Goal: Task Accomplishment & Management: Use online tool/utility

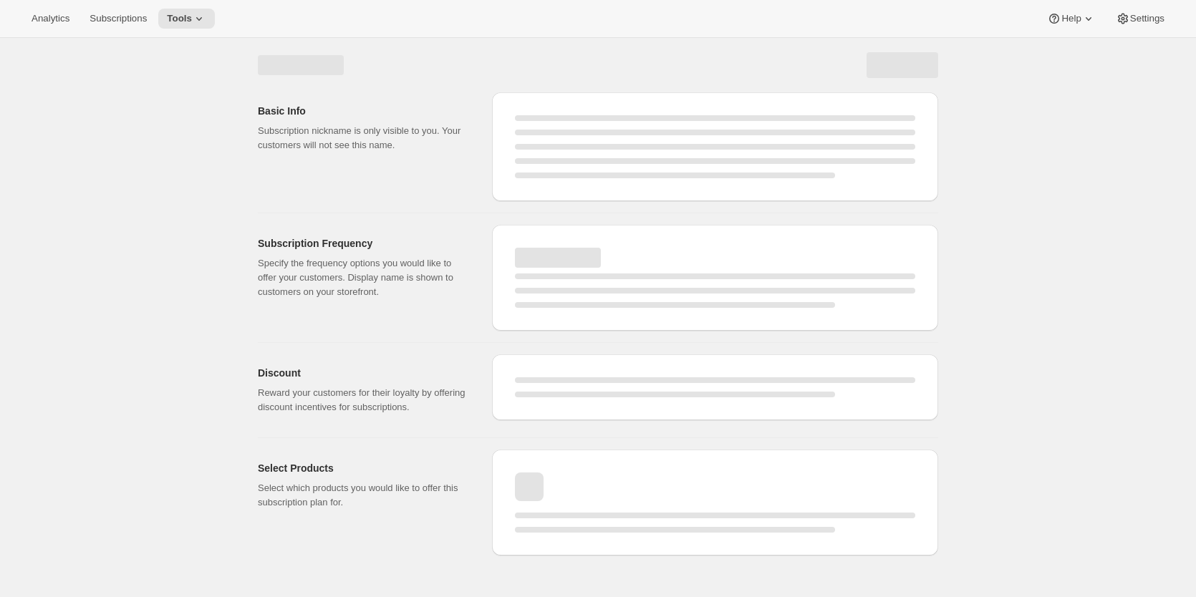
select select "WEEK"
select select "MONTH"
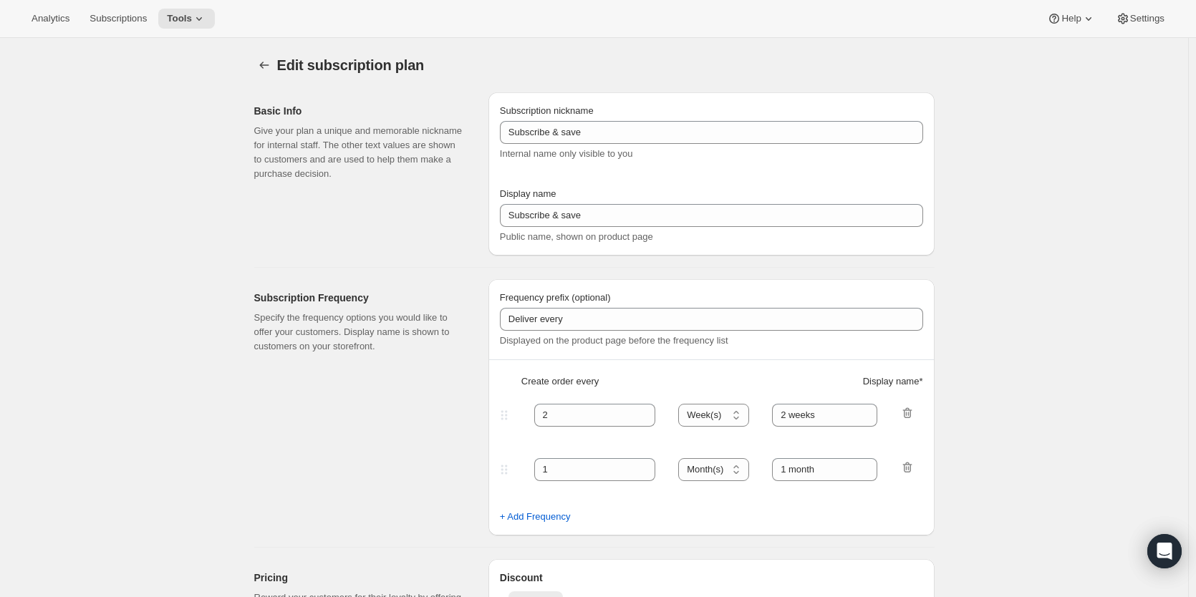
type input "Subscribe & Save 10%"
type input "Subscribe & Save"
type input "10"
select select "MONTH"
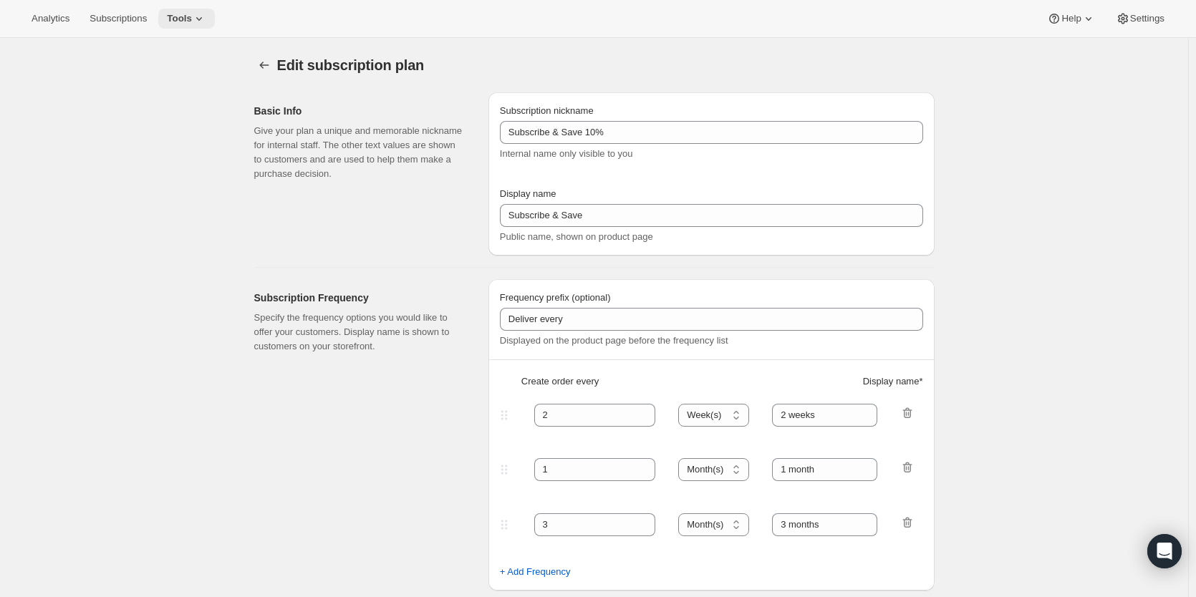
click at [199, 20] on icon at bounding box center [199, 18] width 14 height 14
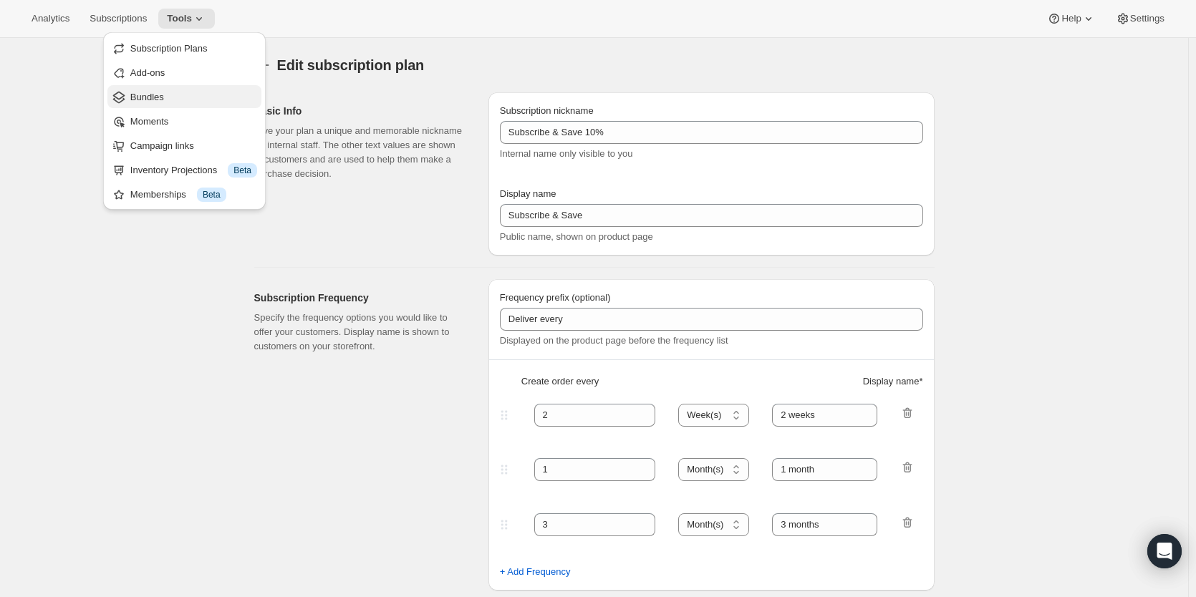
click at [189, 105] on button "Bundles" at bounding box center [184, 96] width 154 height 23
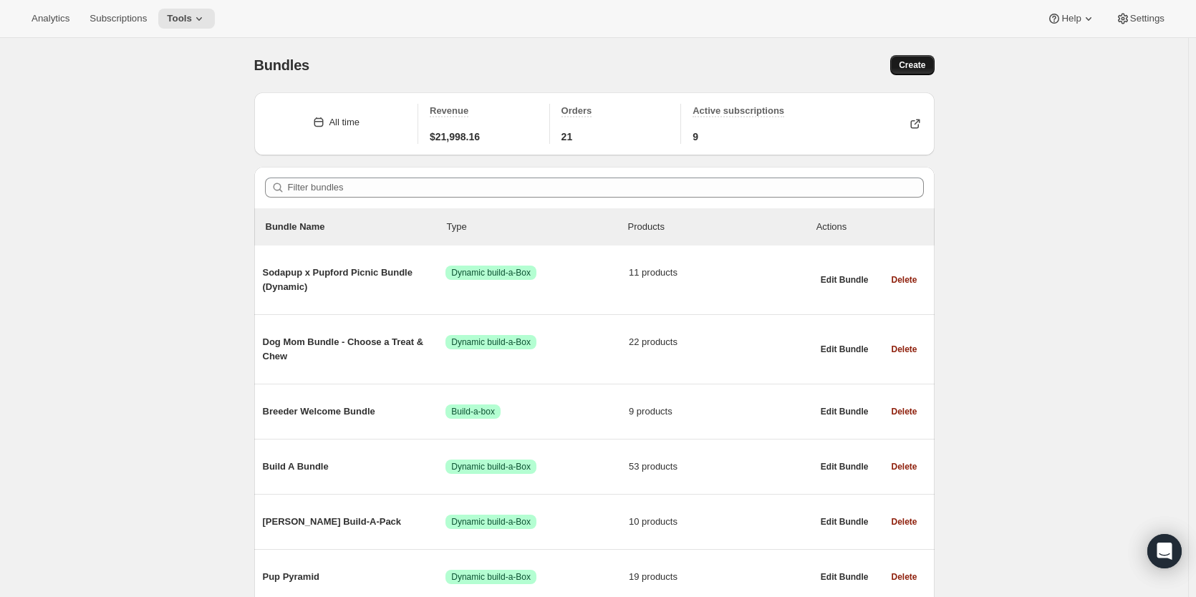
click at [925, 70] on span "Create" at bounding box center [912, 64] width 27 height 11
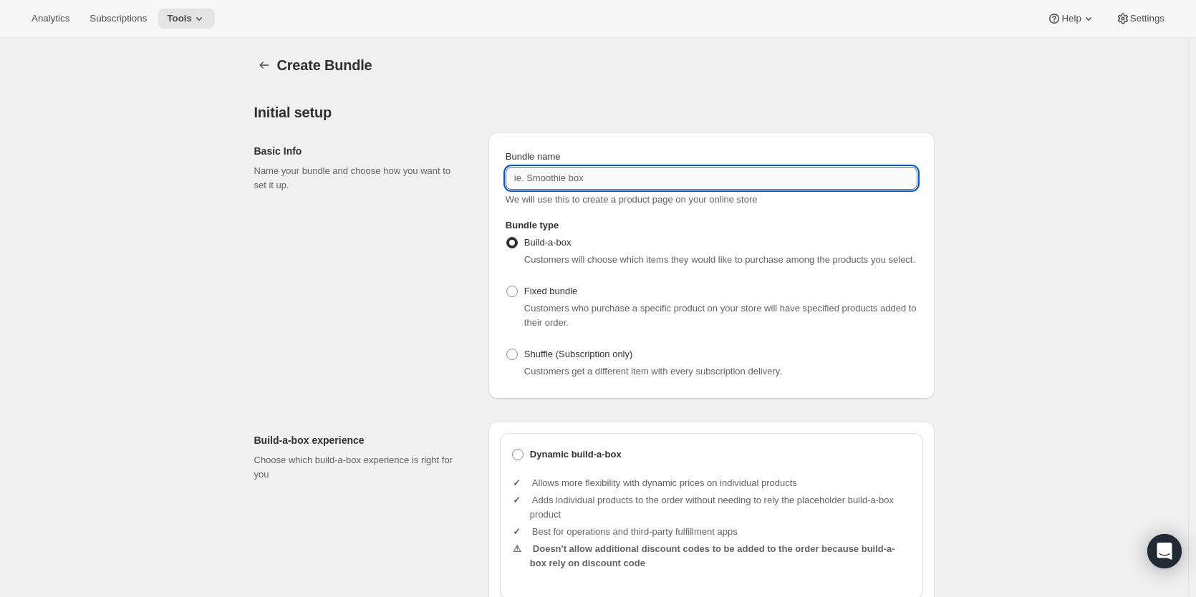
click at [612, 186] on input "Bundle name" at bounding box center [712, 178] width 412 height 23
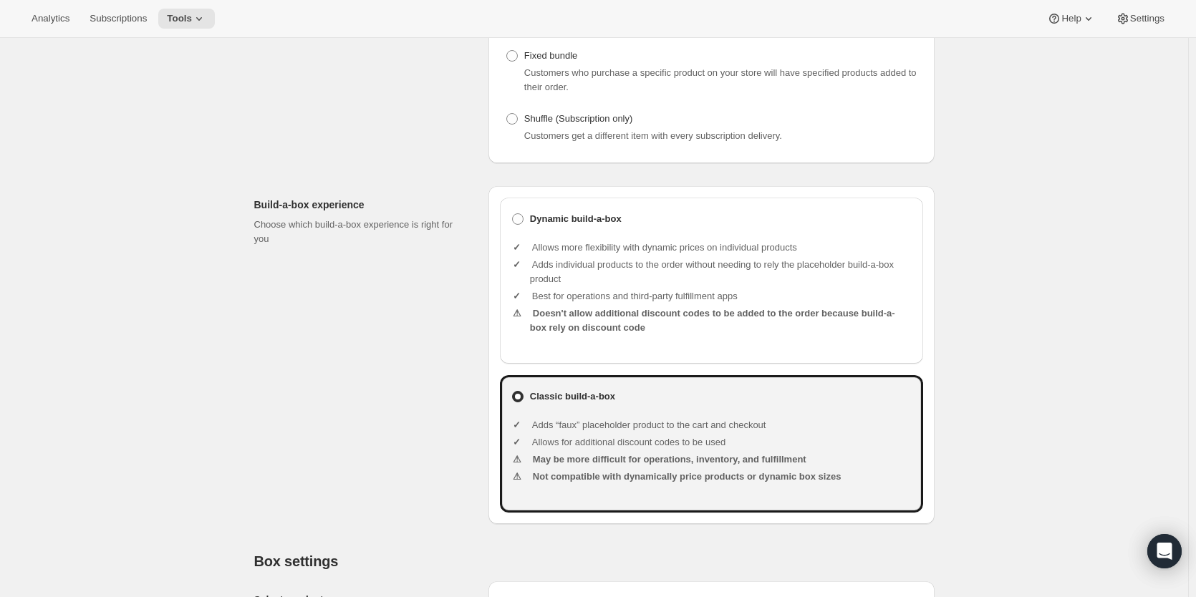
scroll to position [215, 0]
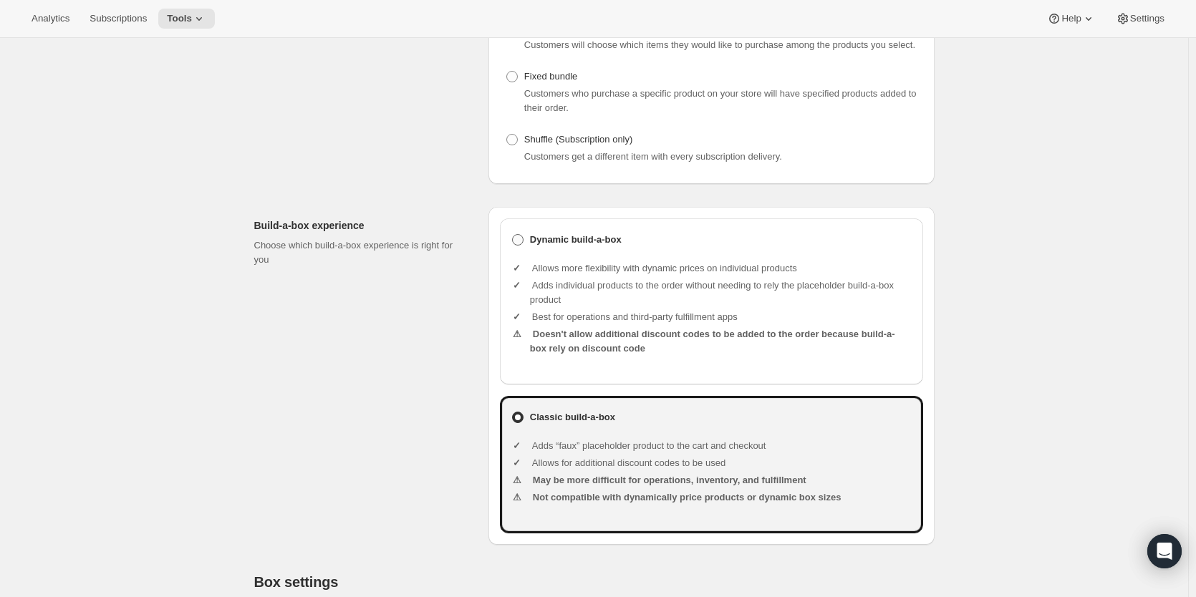
type input "Chews: Pick 2 and Save"
click at [524, 243] on span at bounding box center [517, 239] width 11 height 11
click at [513, 235] on input "Dynamic build-a-box" at bounding box center [512, 234] width 1 height 1
radio input "true"
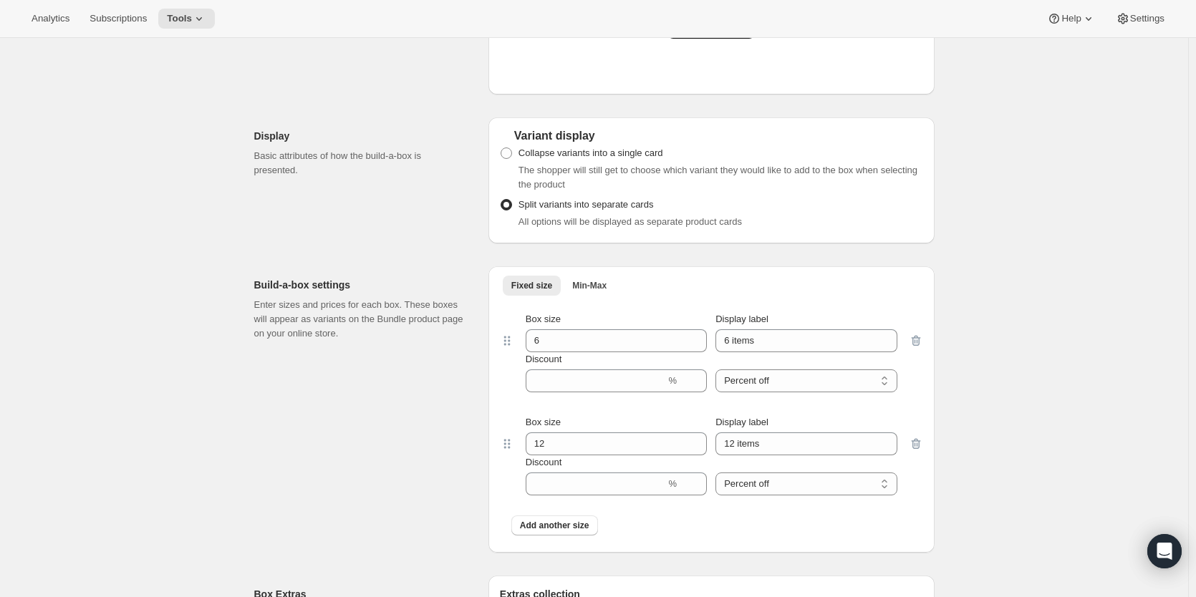
scroll to position [1015, 0]
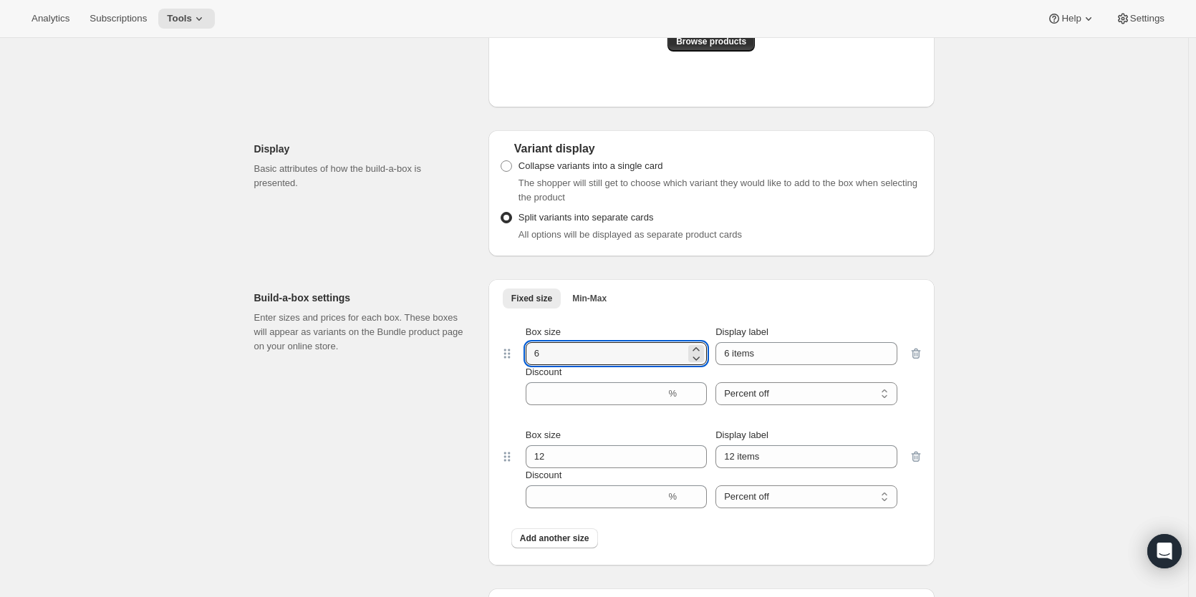
drag, startPoint x: 592, startPoint y: 357, endPoint x: 499, endPoint y: 357, distance: 92.4
click at [499, 357] on div "Fixed size Min-Max More views Fixed size Min-Max More views Box size 6 Display …" at bounding box center [712, 422] width 446 height 287
type input "2"
drag, startPoint x: 564, startPoint y: 454, endPoint x: 474, endPoint y: 456, distance: 90.3
click at [474, 456] on div "Build-a-box settings Enter sizes and prices for each box. These boxes will appe…" at bounding box center [594, 417] width 680 height 298
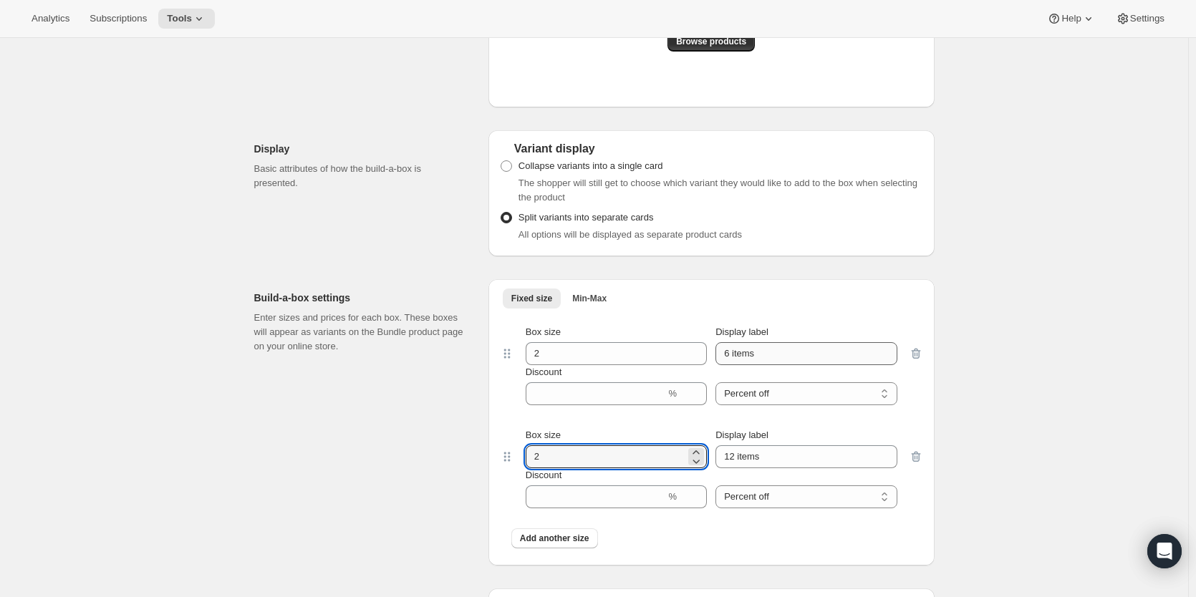
type input "2"
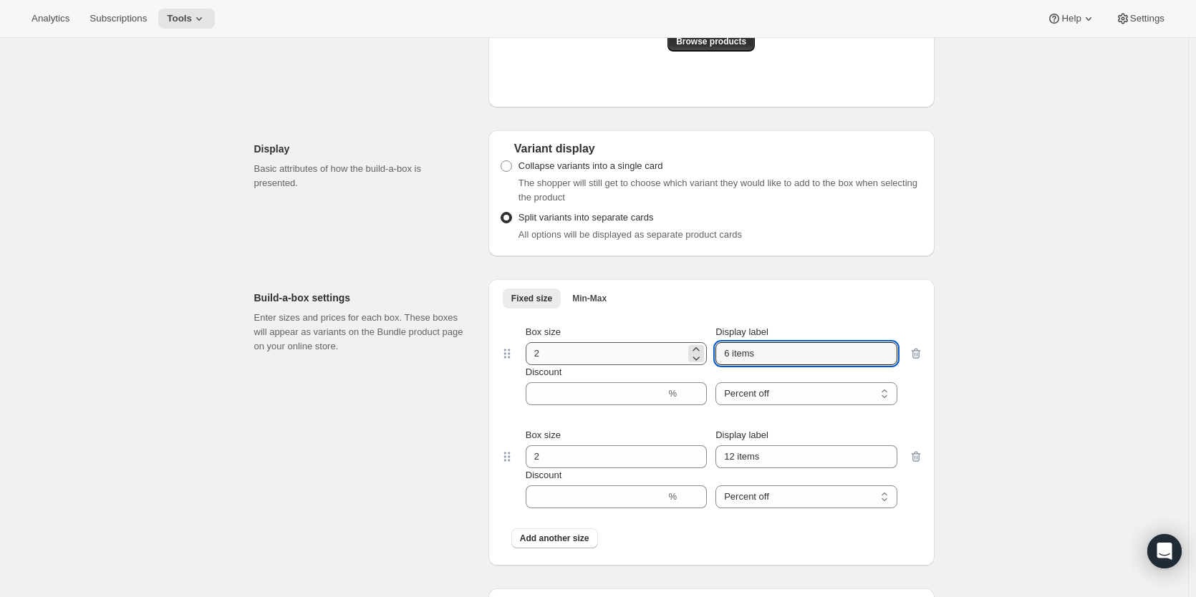
drag, startPoint x: 786, startPoint y: 360, endPoint x: 620, endPoint y: 353, distance: 166.3
click at [630, 355] on div "Box size 2 Display label 6 items" at bounding box center [712, 345] width 372 height 40
type input "Starter"
drag, startPoint x: 776, startPoint y: 451, endPoint x: 630, endPoint y: 453, distance: 146.1
click at [630, 453] on div "Box size 2 Display label 12 items" at bounding box center [712, 448] width 372 height 40
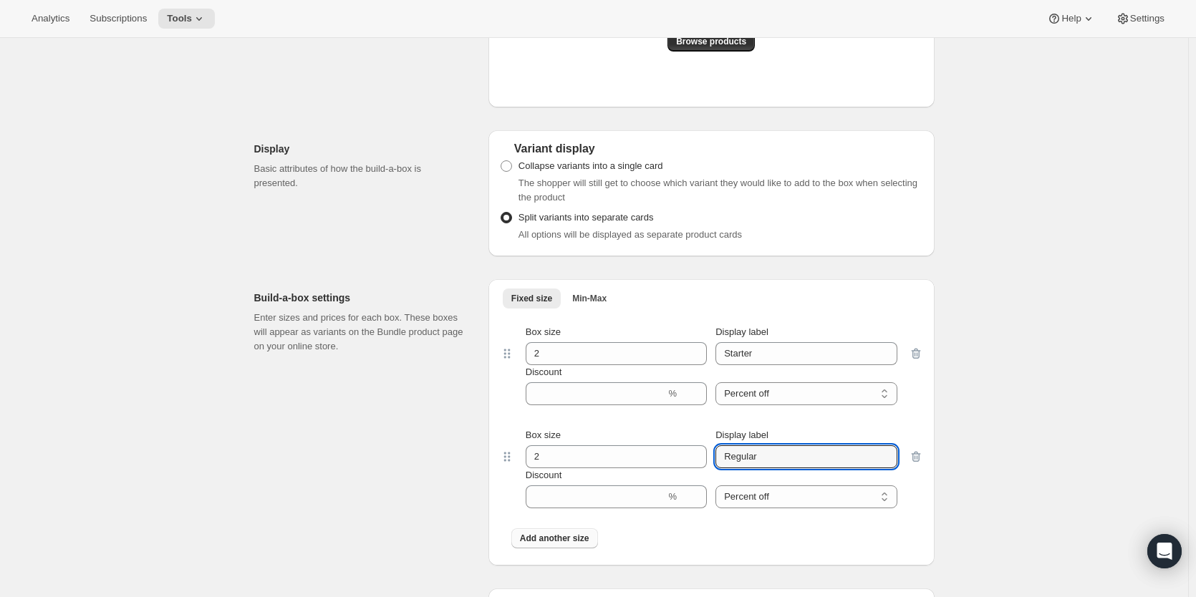
type input "Regular"
click at [552, 537] on span "Add another size" at bounding box center [554, 538] width 69 height 11
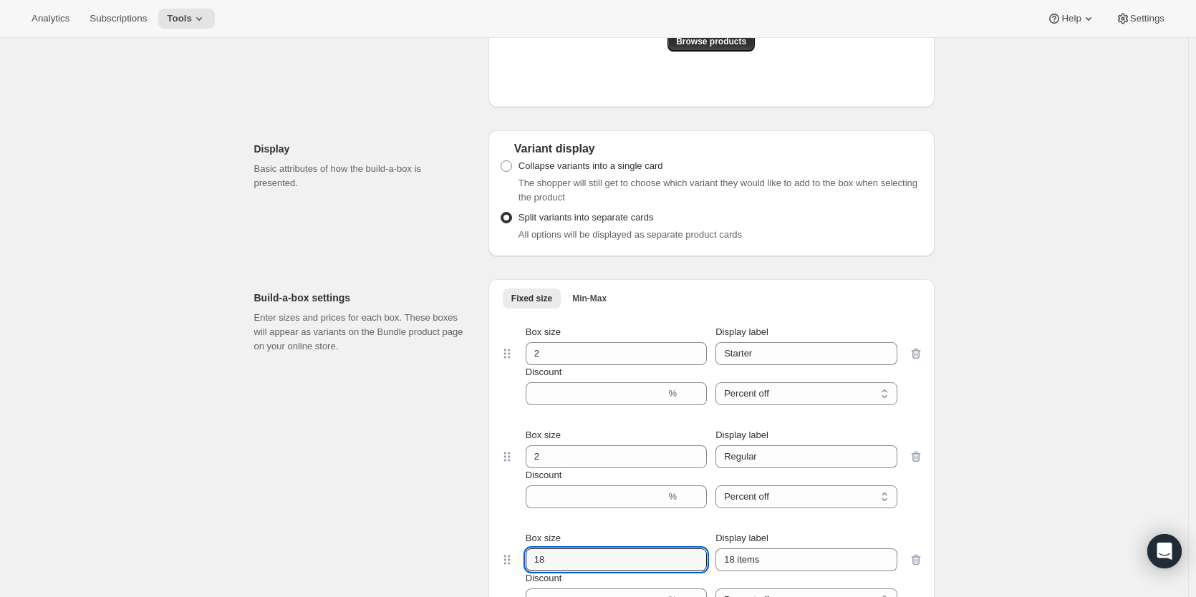
click at [478, 553] on div "Build-a-box settings Enter sizes and prices for each box. These boxes will appe…" at bounding box center [594, 468] width 680 height 401
type input "2"
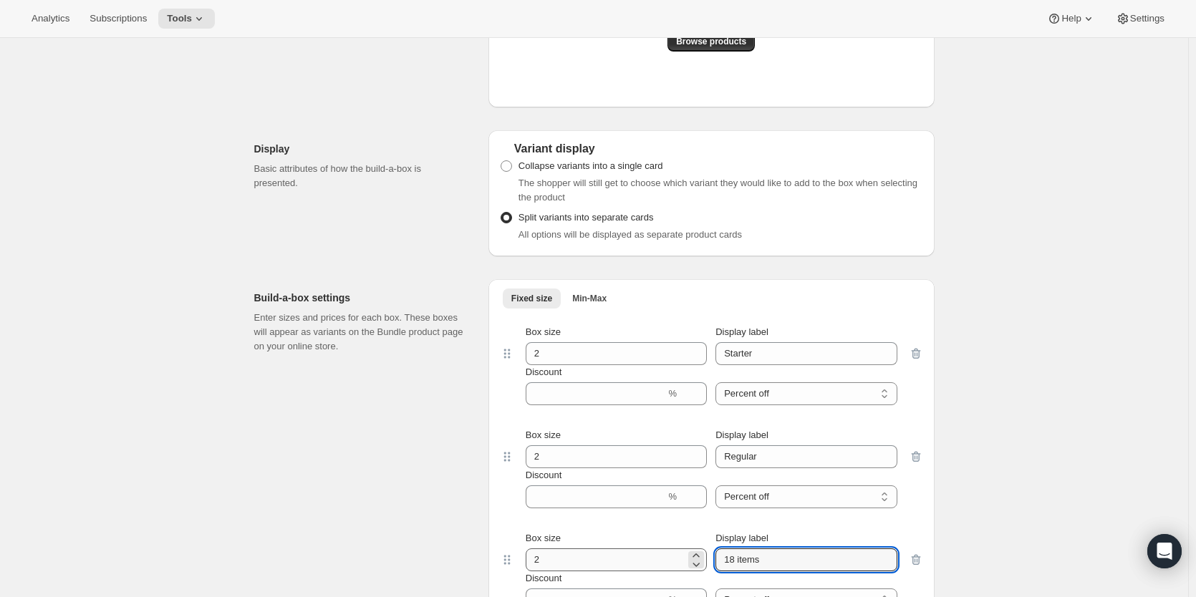
drag, startPoint x: 786, startPoint y: 557, endPoint x: 668, endPoint y: 557, distance: 117.5
click at [670, 558] on div "Box size 2 Display label 18 items" at bounding box center [712, 551] width 372 height 40
type input "Large"
click at [1038, 457] on div "Create Bundle. This page is ready Create Bundle Initial setup Basic Info Name y…" at bounding box center [594, 127] width 1188 height 2208
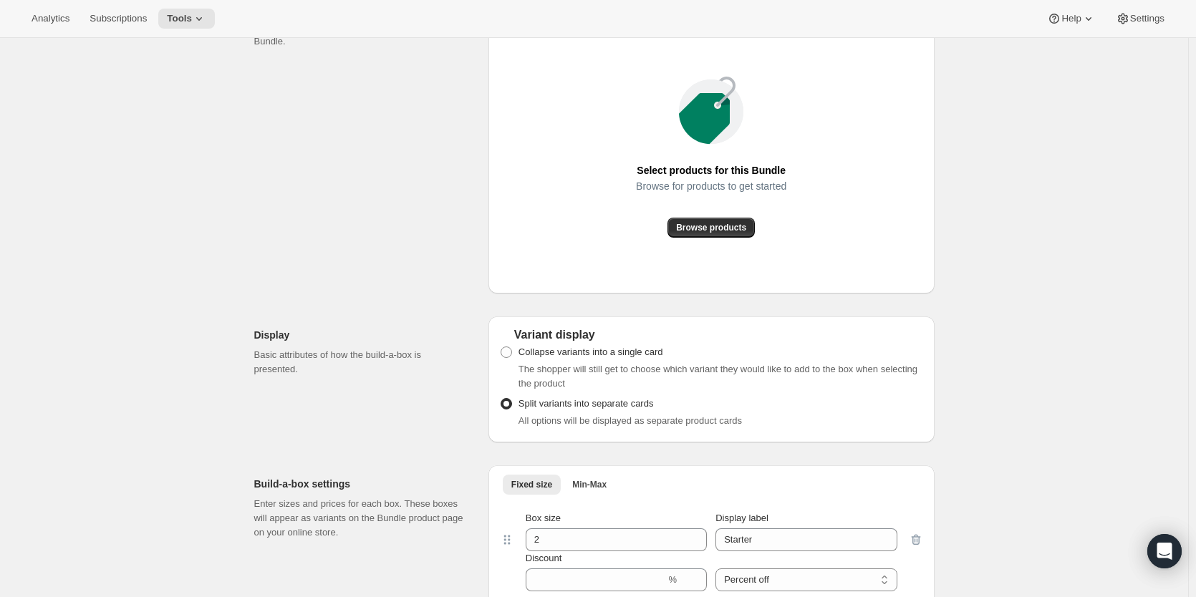
scroll to position [800, 0]
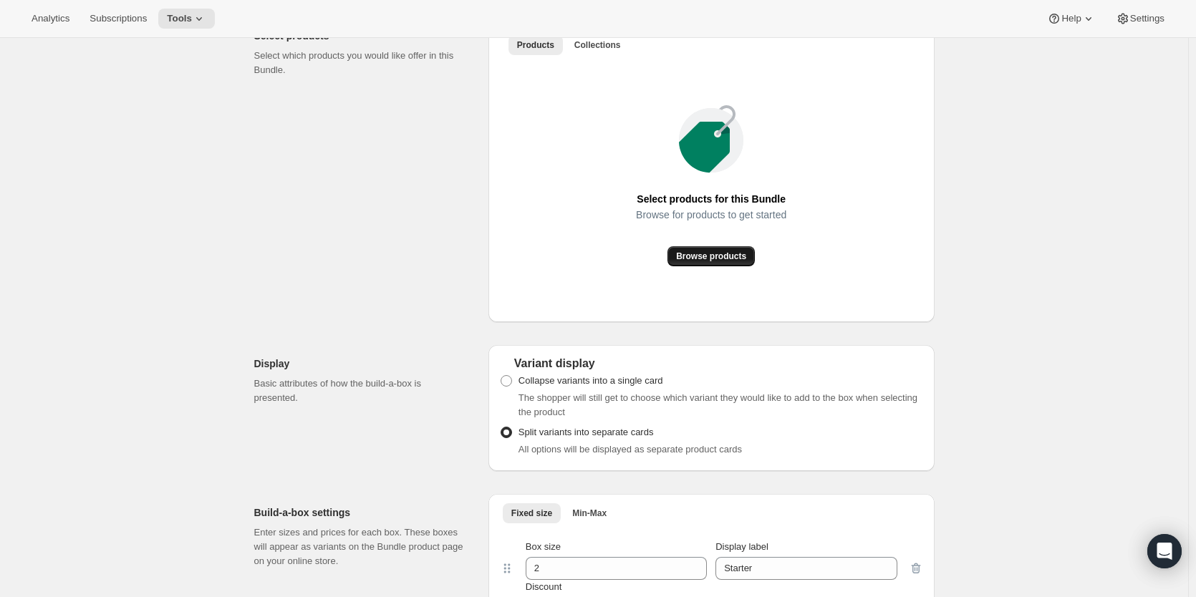
click at [726, 254] on span "Browse products" at bounding box center [711, 256] width 70 height 11
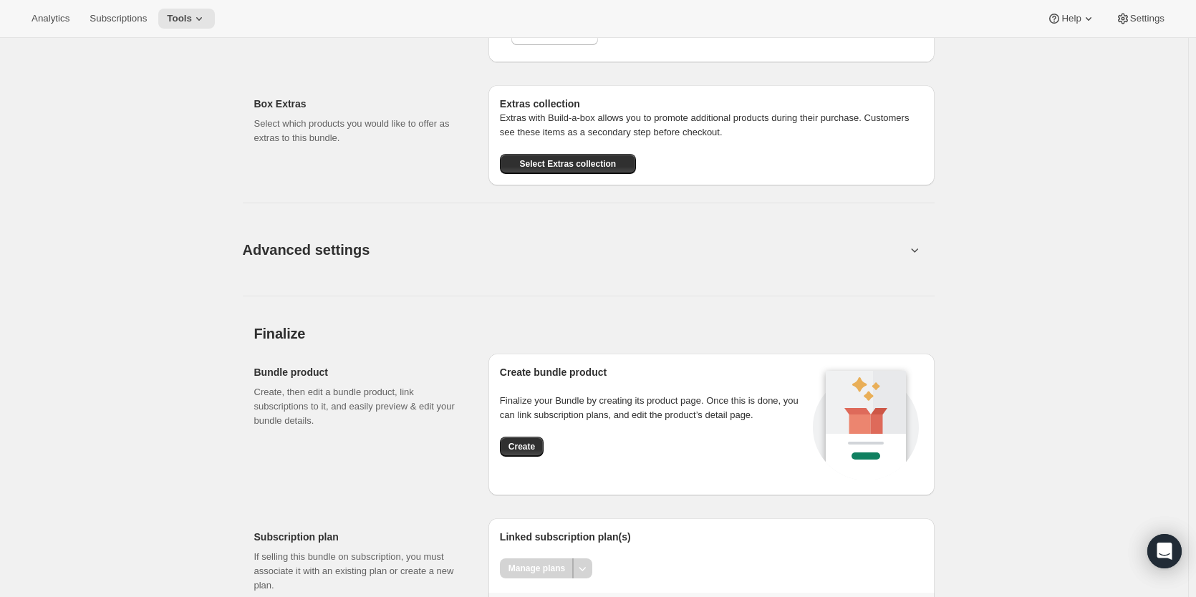
scroll to position [2161, 0]
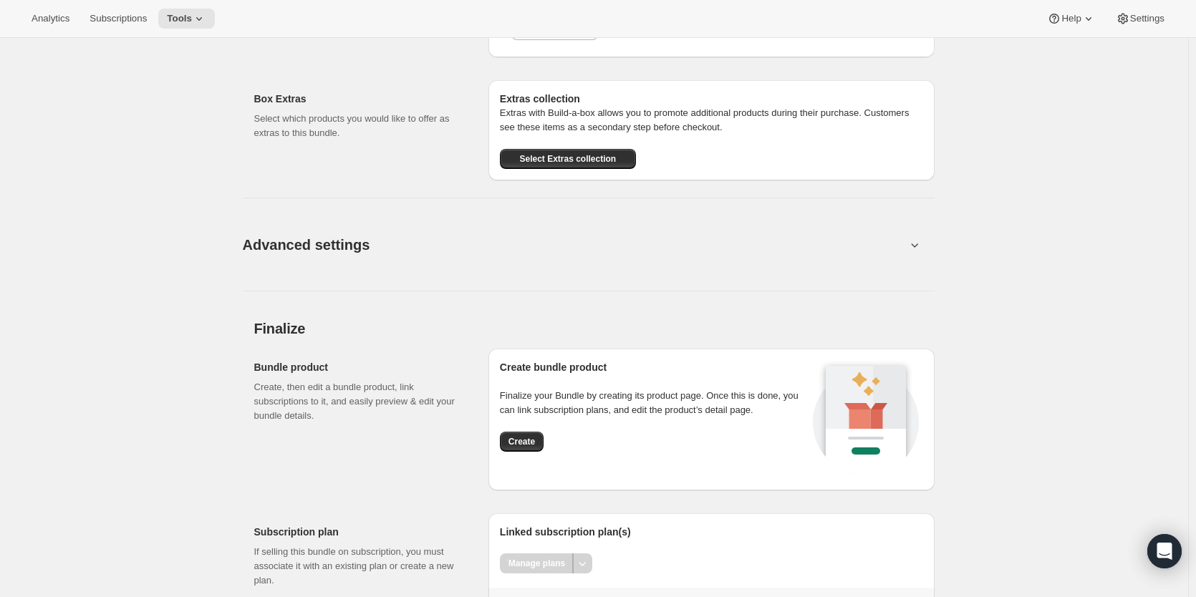
click at [530, 262] on button "Advanced settings" at bounding box center [574, 244] width 680 height 55
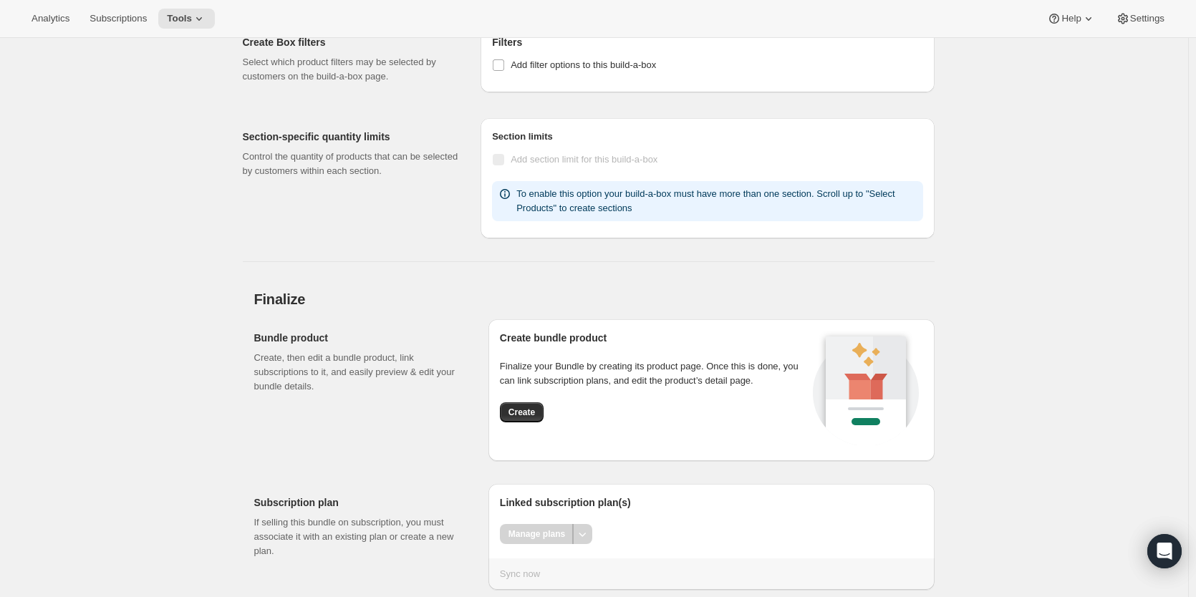
scroll to position [2485, 0]
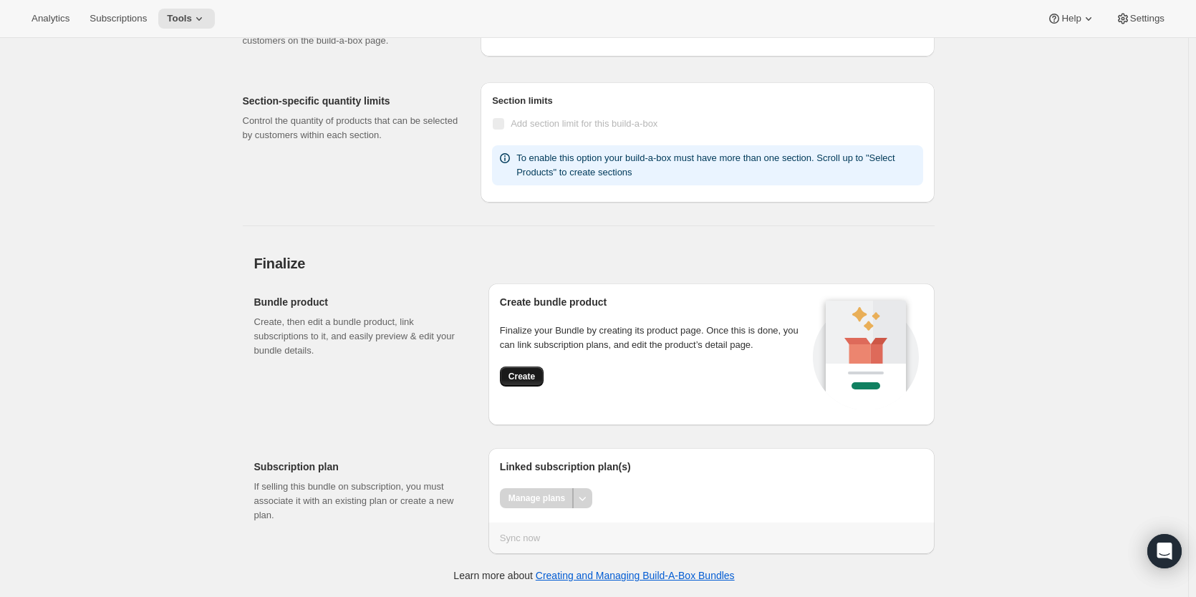
click at [528, 377] on span "Create" at bounding box center [522, 376] width 27 height 11
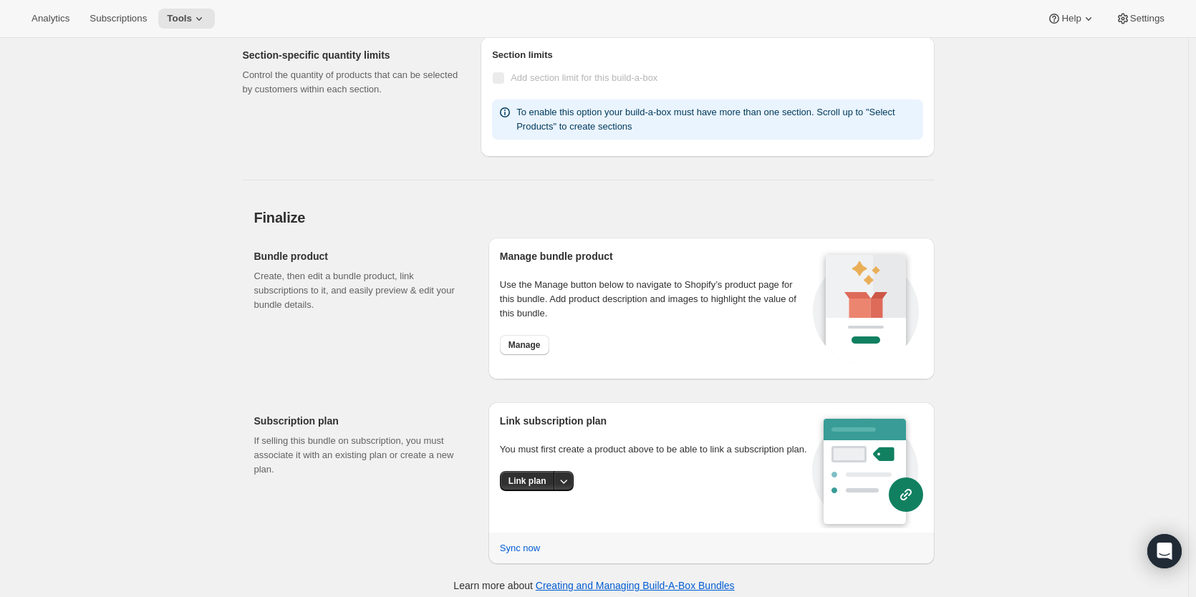
scroll to position [2078, 0]
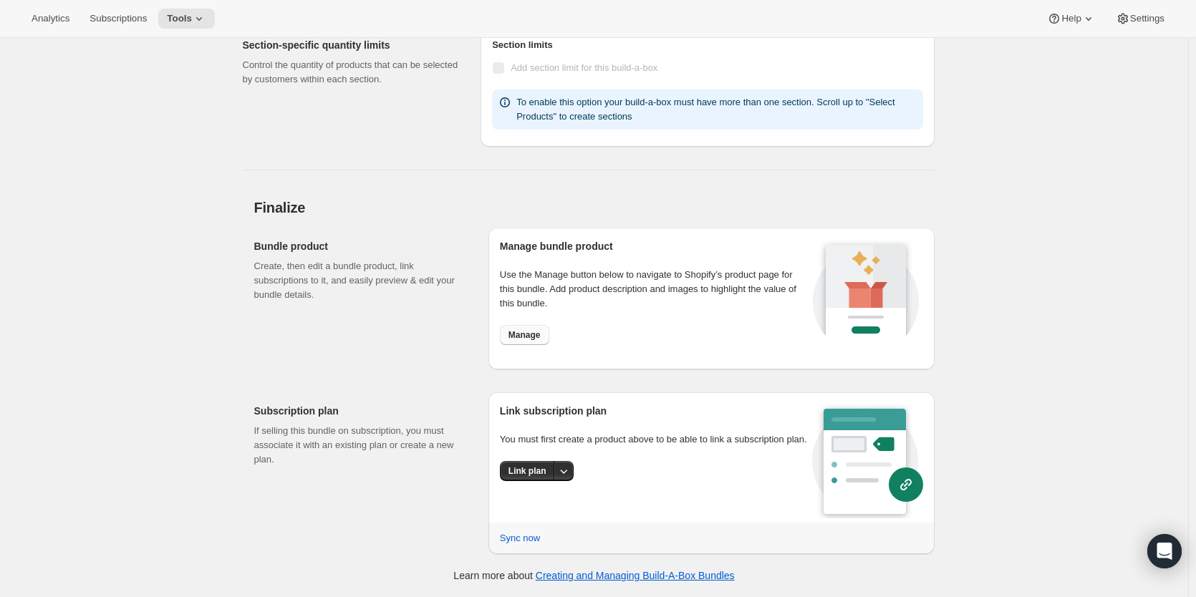
click at [531, 340] on span "Manage" at bounding box center [525, 334] width 32 height 11
click at [539, 468] on span "Link plan" at bounding box center [528, 471] width 38 height 11
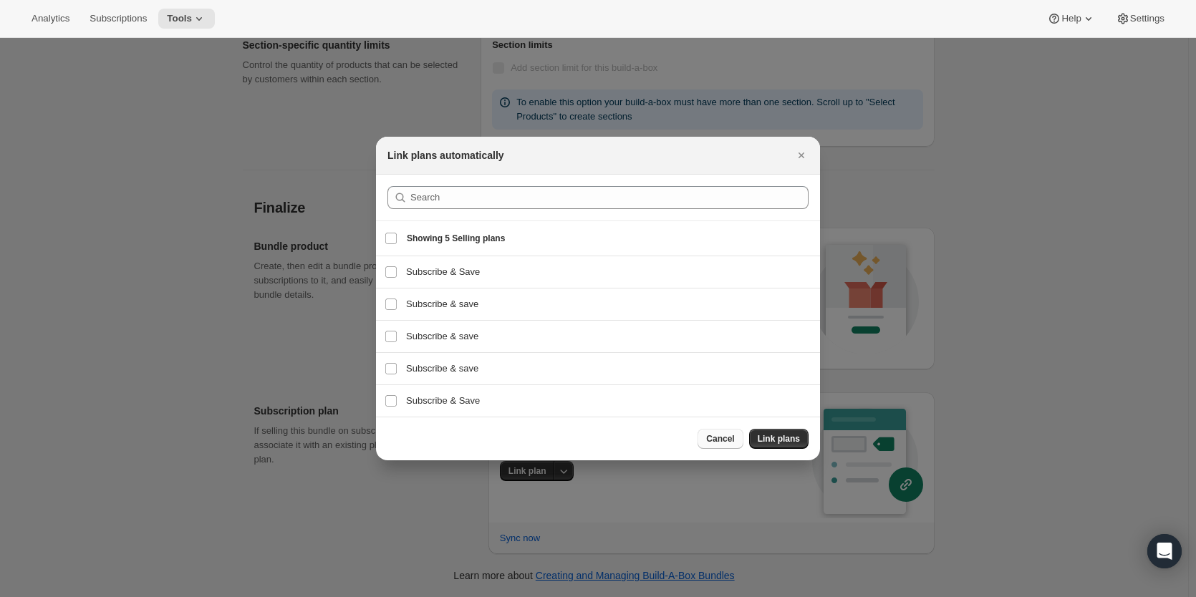
click at [731, 439] on span "Cancel" at bounding box center [720, 438] width 28 height 11
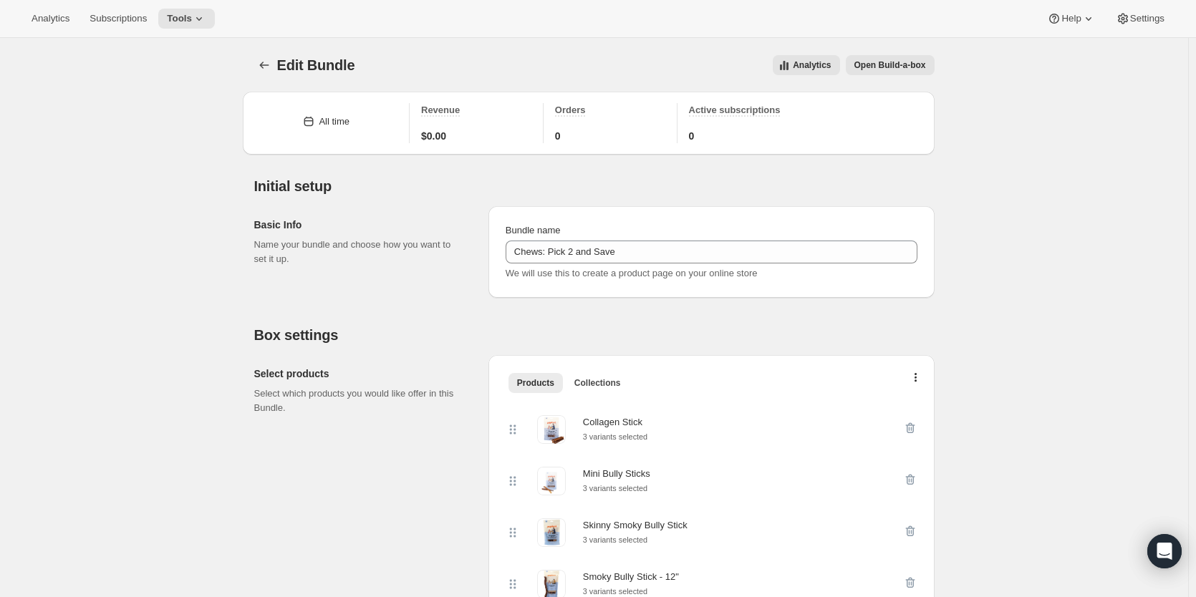
scroll to position [2078, 0]
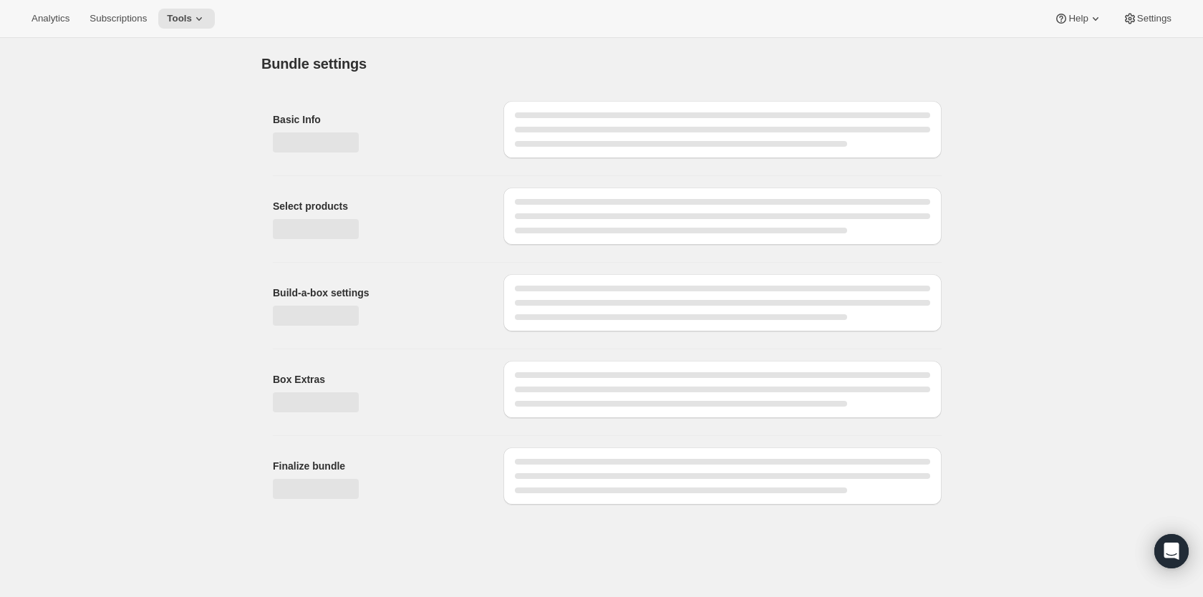
type input "Chews: Pick 2 and Save"
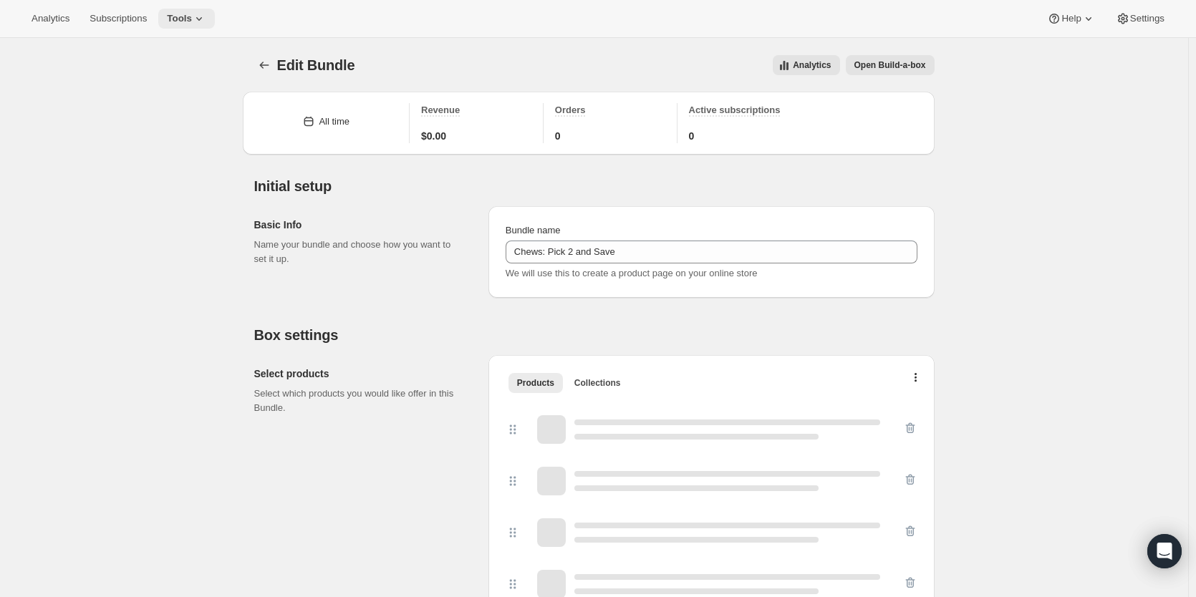
click at [184, 16] on span "Tools" at bounding box center [179, 18] width 25 height 11
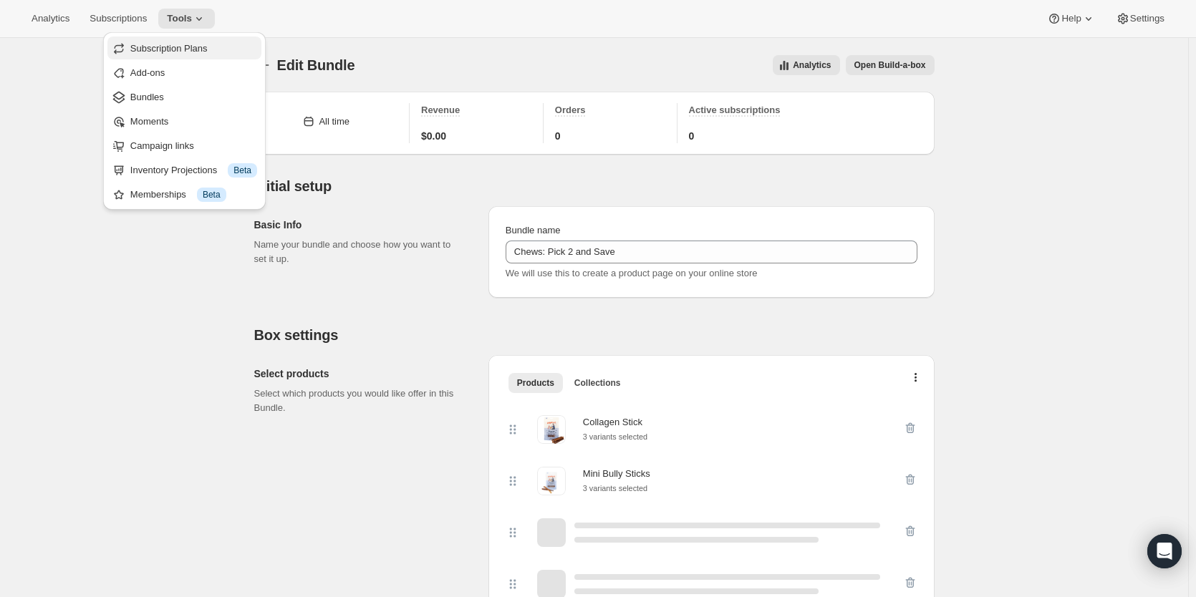
click at [188, 52] on span "Subscription Plans" at bounding box center [168, 48] width 77 height 11
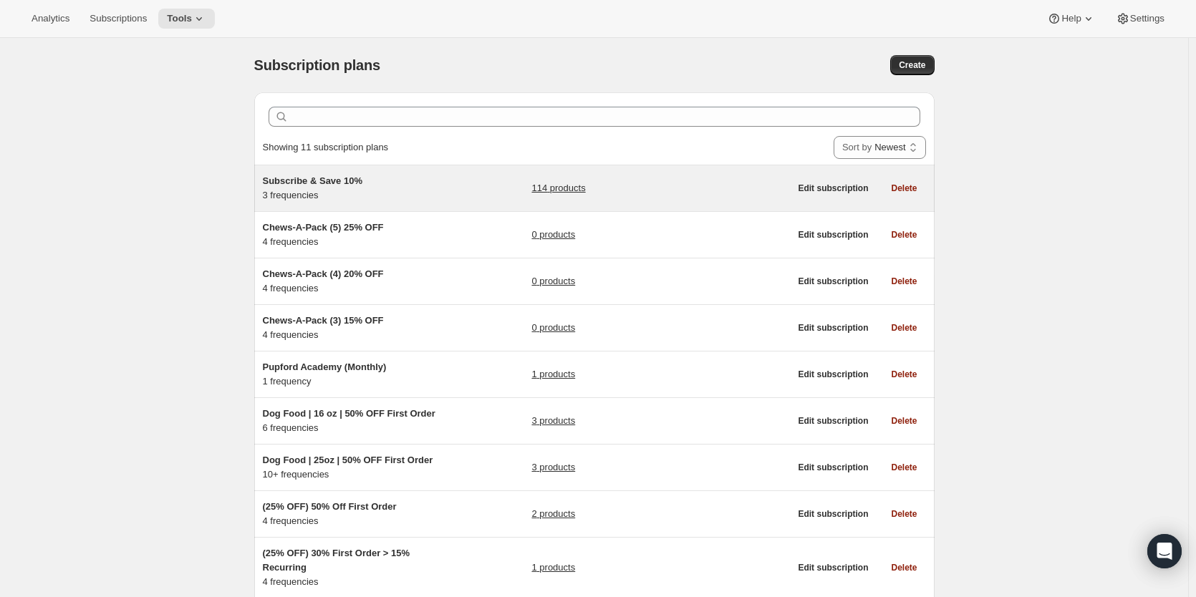
click at [467, 190] on div "Subscribe & Save 10% 3 frequencies 114 products" at bounding box center [526, 188] width 527 height 29
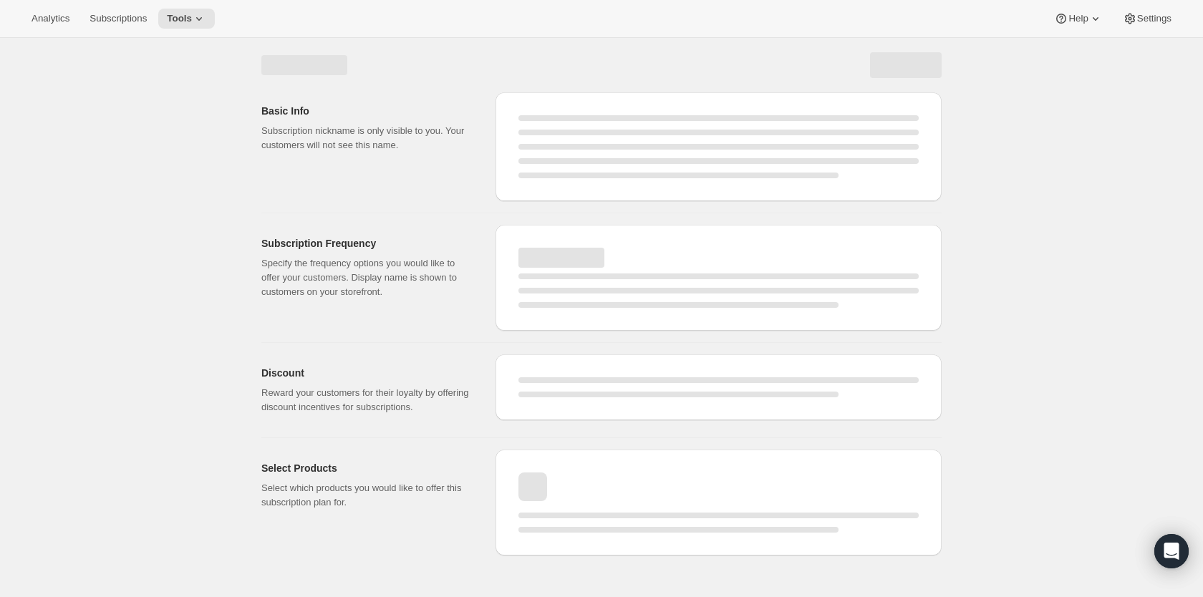
select select "WEEK"
select select "MONTH"
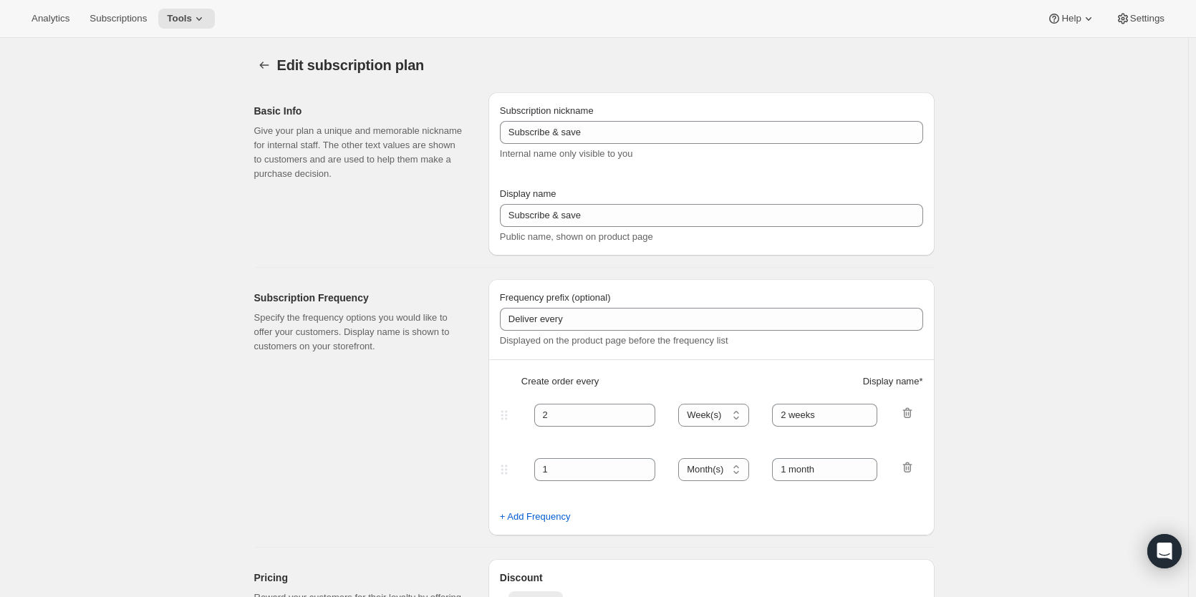
type input "Subscribe & Save 10%"
type input "Subscribe & Save"
type input "10"
select select "MONTH"
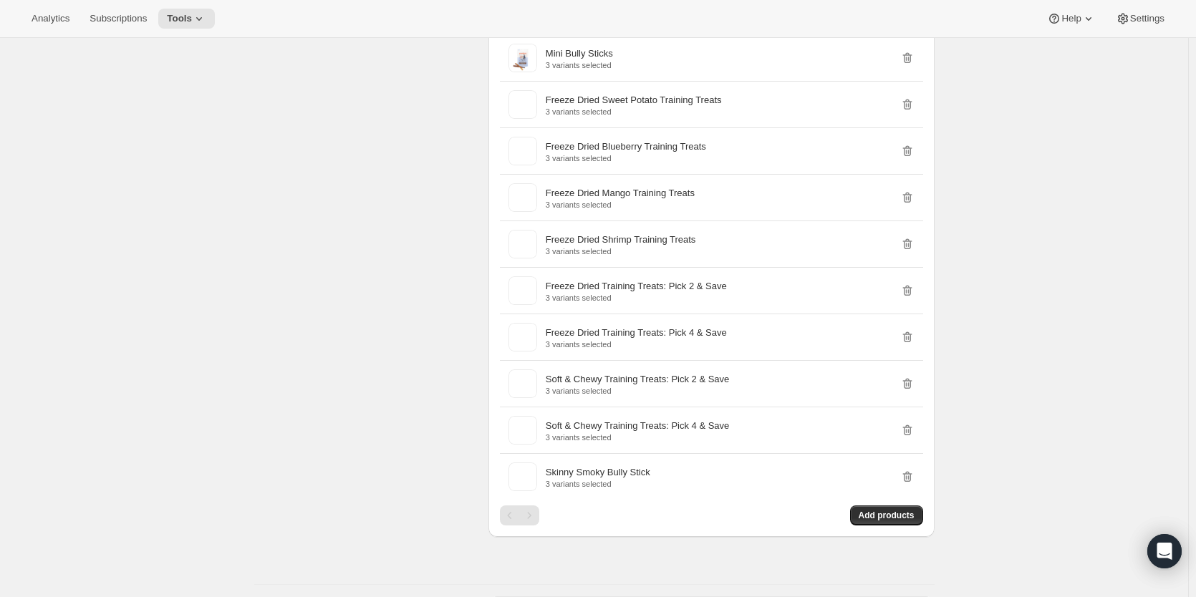
scroll to position [2077, 0]
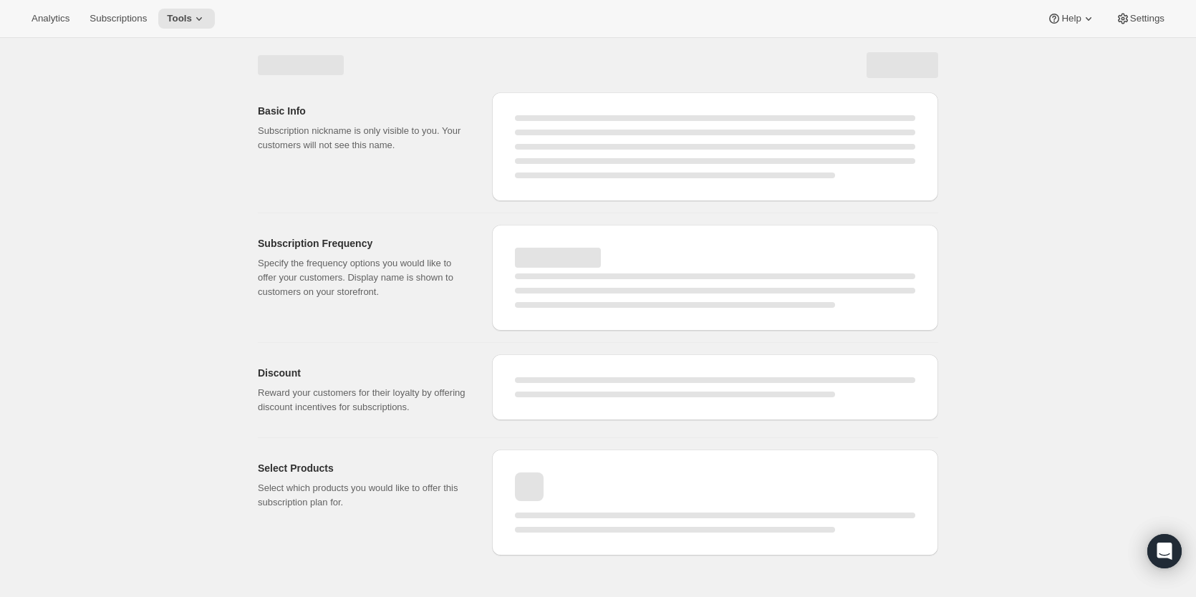
select select "WEEK"
select select "MONTH"
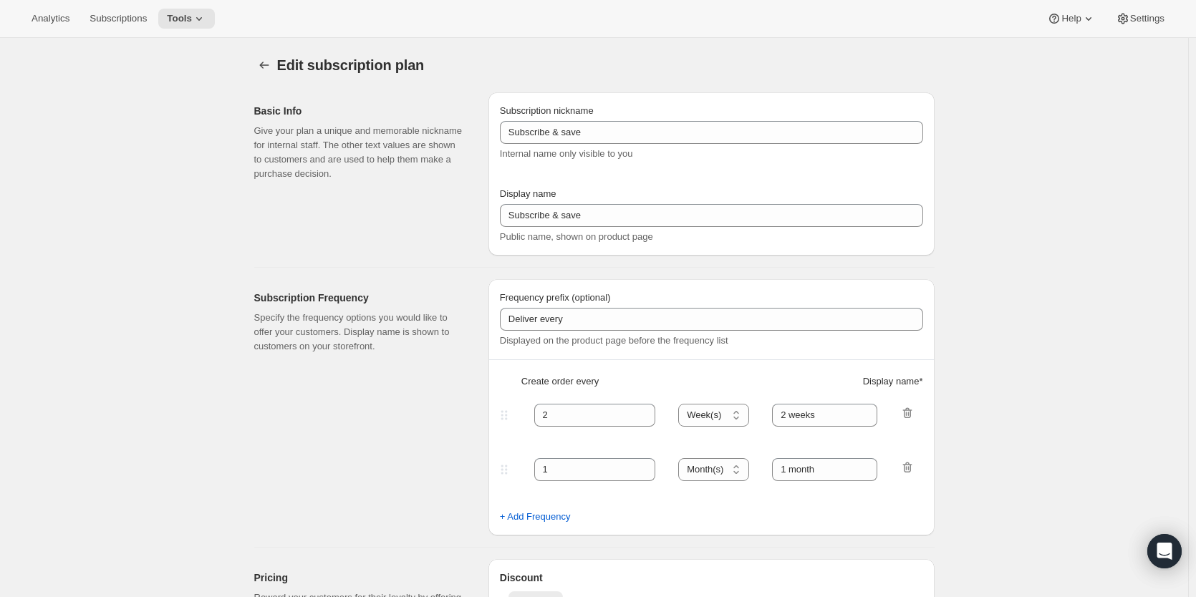
type input "Subscribe & Save 10%"
type input "Subscribe & Save"
type input "10"
select select "MONTH"
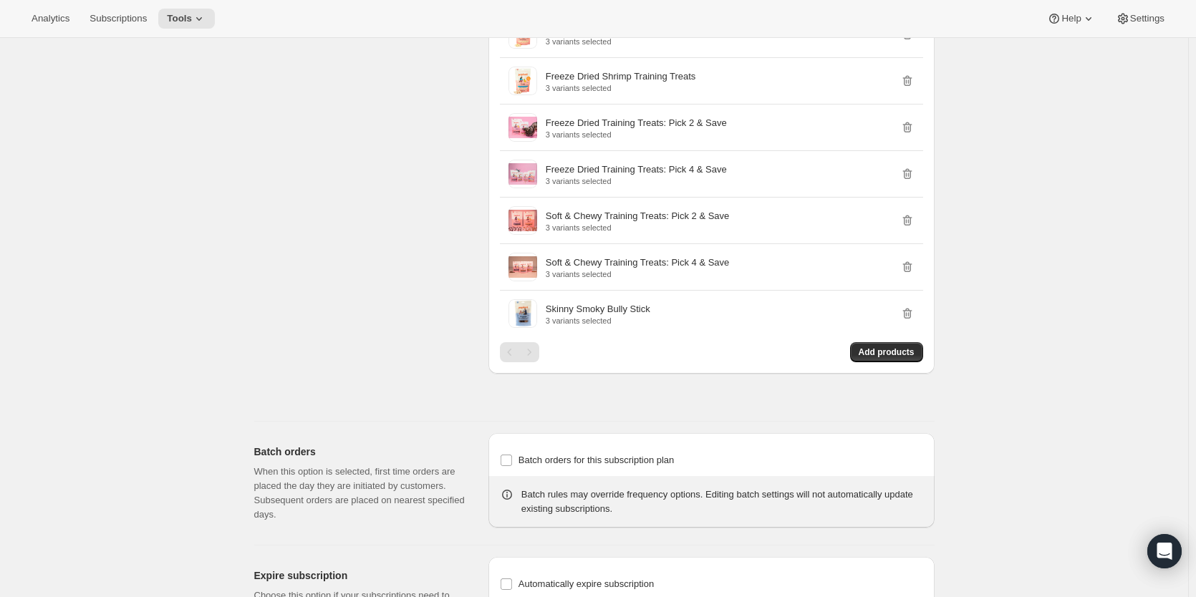
scroll to position [2221, 0]
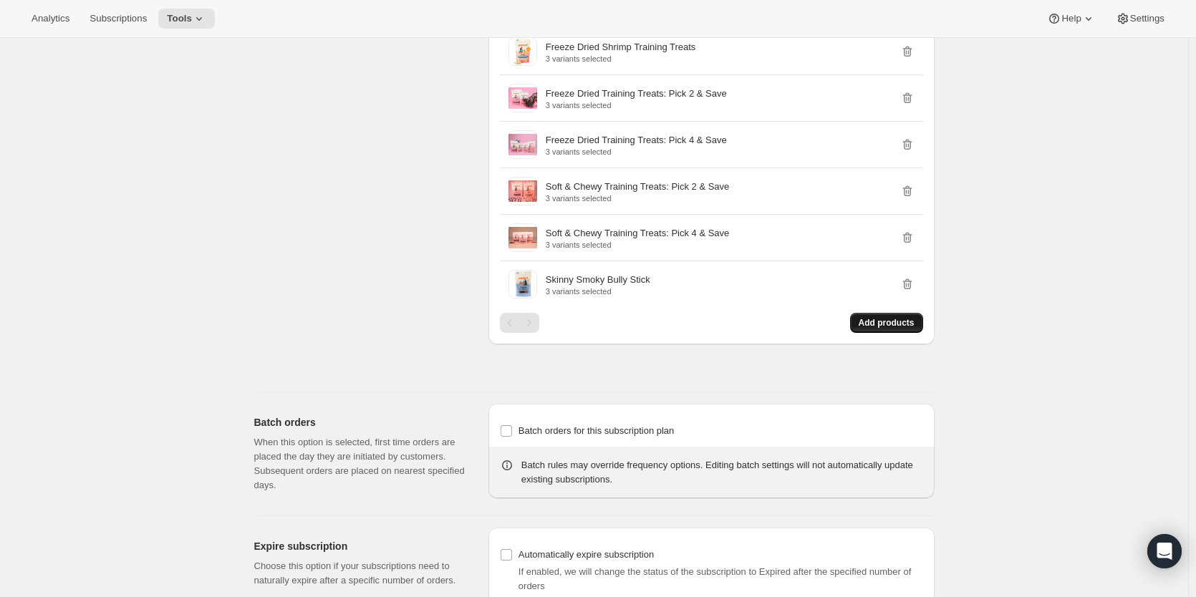
click at [896, 323] on span "Add products" at bounding box center [887, 322] width 56 height 11
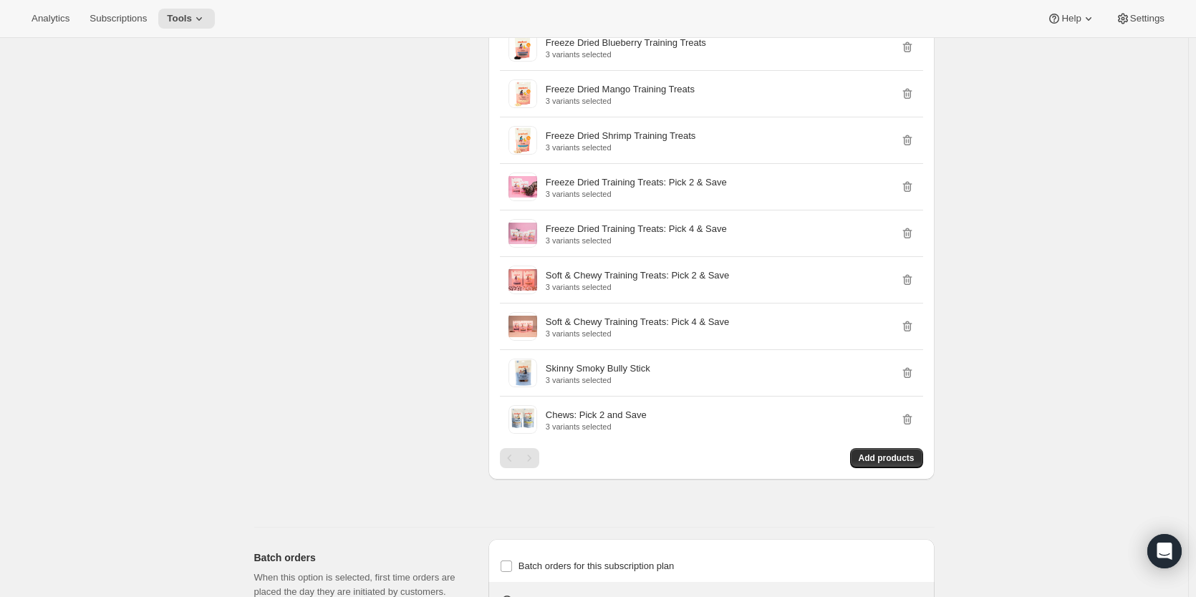
scroll to position [2149, 0]
